Goal: Use online tool/utility: Utilize a website feature to perform a specific function

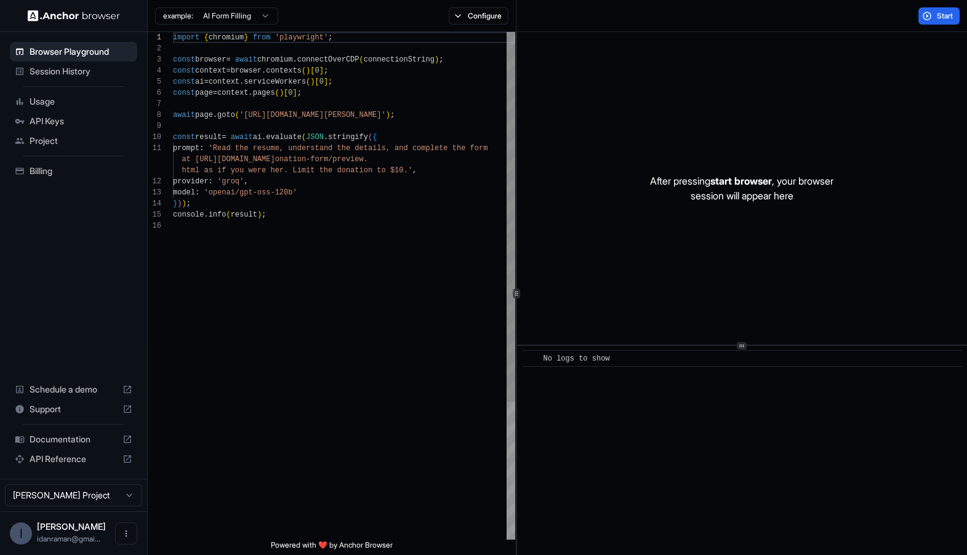
scroll to position [11, 0]
click at [337, 158] on div "import { chromium } from 'playwright' ; const browser = await chromium . connec…" at bounding box center [344, 380] width 342 height 696
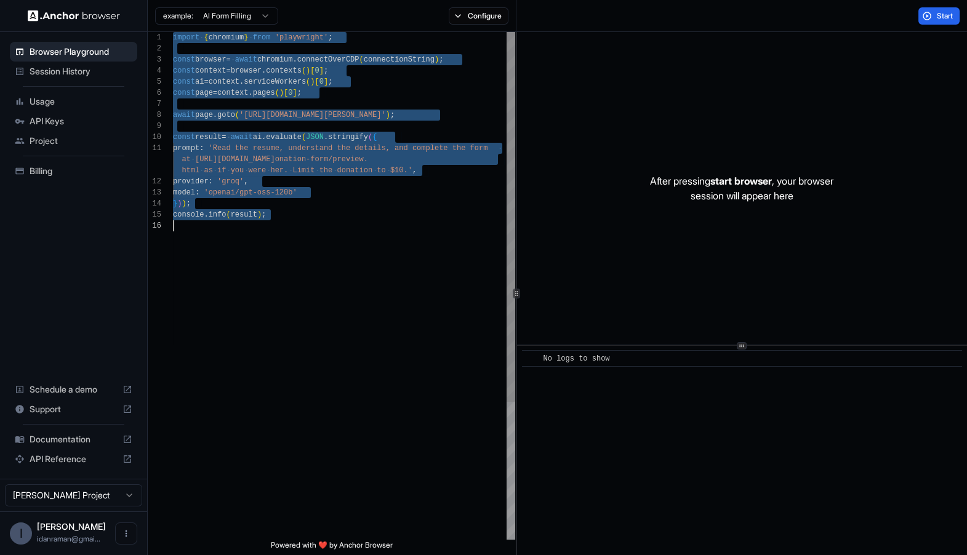
type textarea "**********"
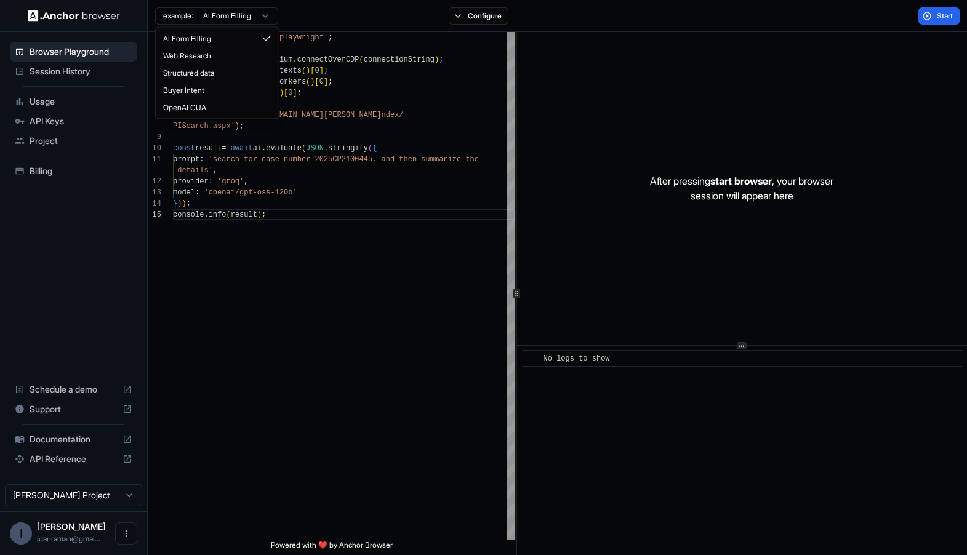
click at [245, 21] on html "Browser Playground Session History Usage API Keys Project Billing Schedule a de…" at bounding box center [483, 277] width 967 height 555
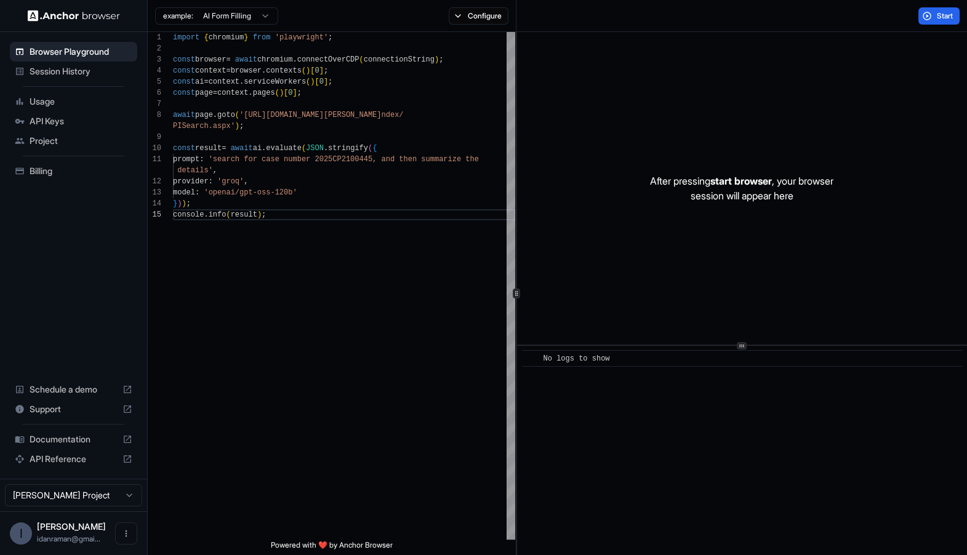
click at [304, 13] on html "Browser Playground Session History Usage API Keys Project Billing Schedule a de…" at bounding box center [483, 277] width 967 height 555
click at [472, 19] on button "Configure" at bounding box center [479, 15] width 60 height 17
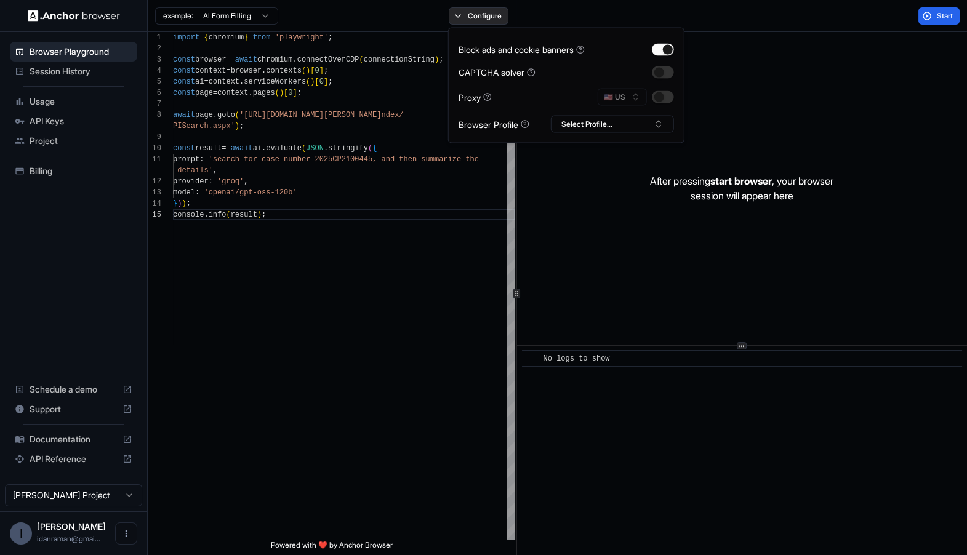
click at [472, 19] on button "Configure" at bounding box center [479, 15] width 60 height 17
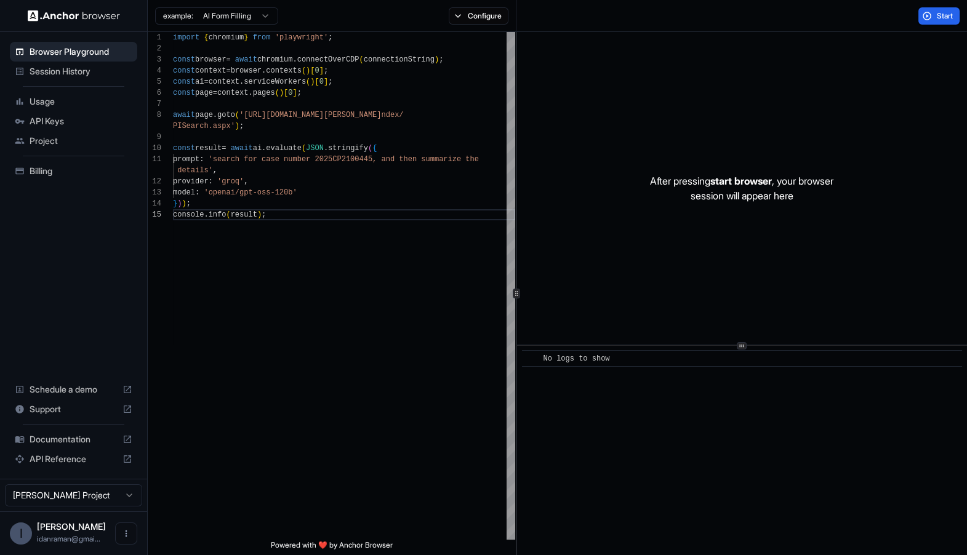
click at [344, 20] on div "example: AI Form Filling Configure" at bounding box center [332, 16] width 369 height 32
click at [262, 16] on html "Browser Playground Session History Usage API Keys Project Billing Schedule a de…" at bounding box center [483, 277] width 967 height 555
click at [481, 20] on button "Configure" at bounding box center [479, 15] width 60 height 17
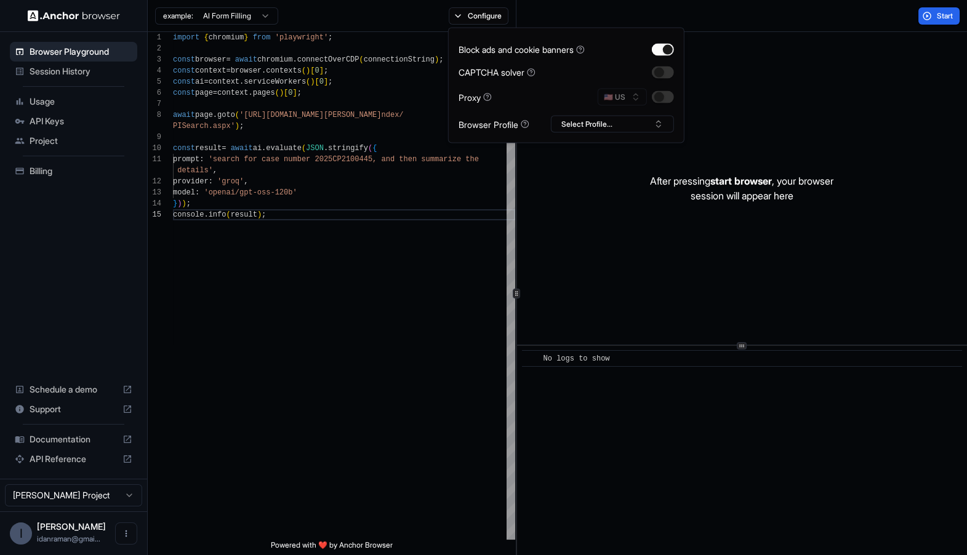
click at [771, 21] on div "Start" at bounding box center [742, 16] width 451 height 32
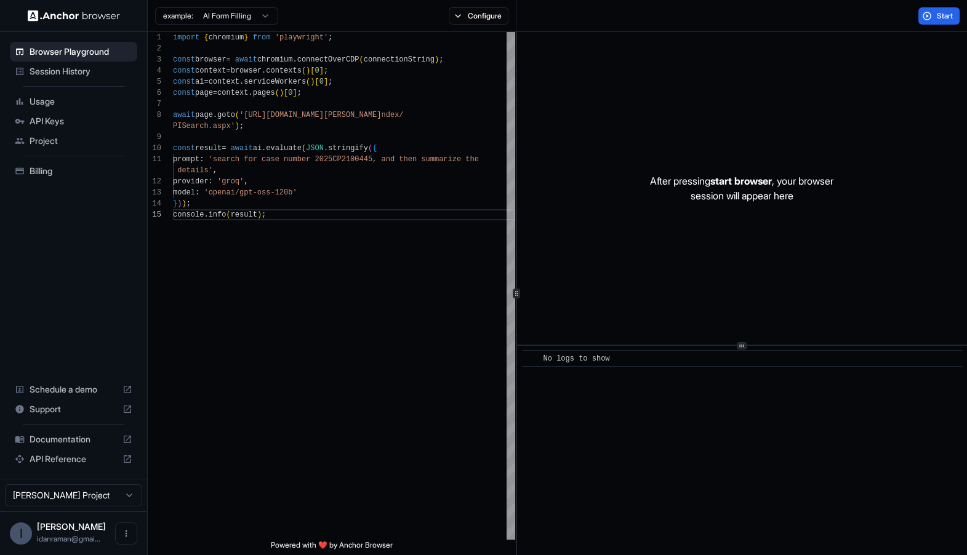
click at [495, 25] on div "example: AI Form Filling Configure" at bounding box center [332, 16] width 369 height 32
click at [488, 12] on button "Configure" at bounding box center [479, 15] width 60 height 17
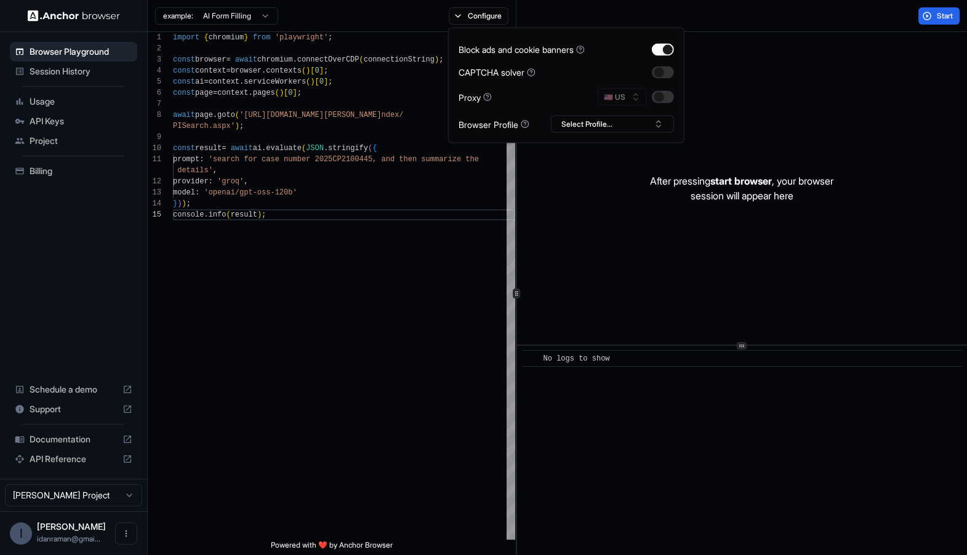
click at [666, 97] on button "button" at bounding box center [663, 97] width 22 height 12
click at [747, 31] on div "Start" at bounding box center [742, 16] width 451 height 32
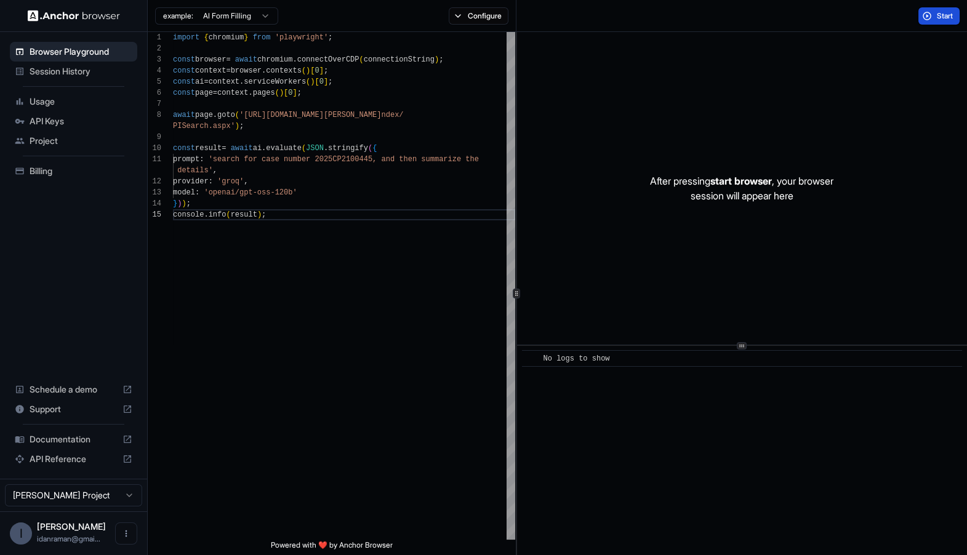
click at [934, 8] on button "Start" at bounding box center [939, 15] width 41 height 17
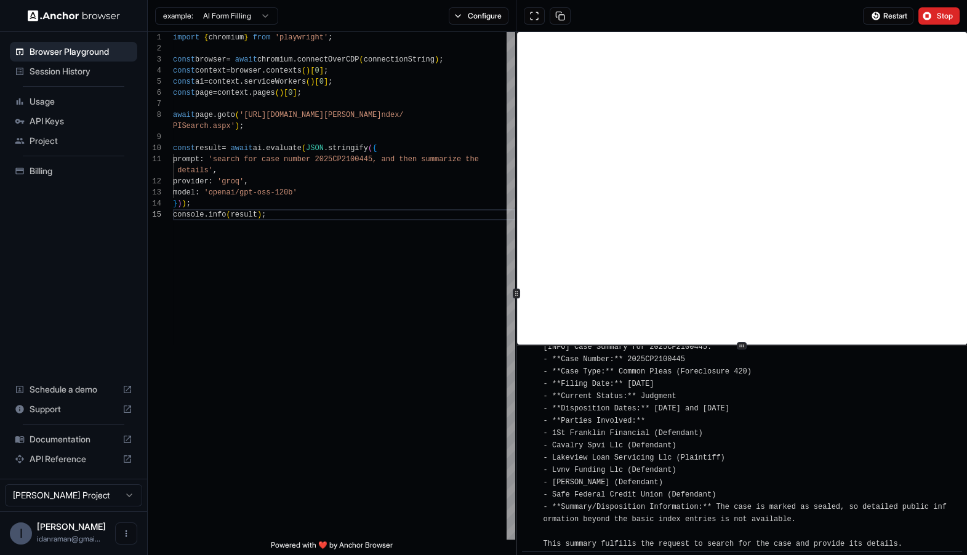
scroll to position [396, 0]
